Goal: Obtain resource: Download file/media

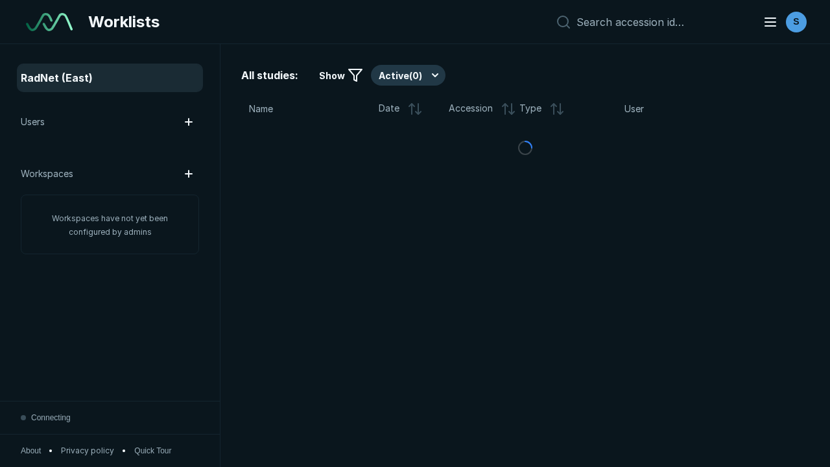
scroll to position [3542, 5403]
